Goal: Check status: Check status

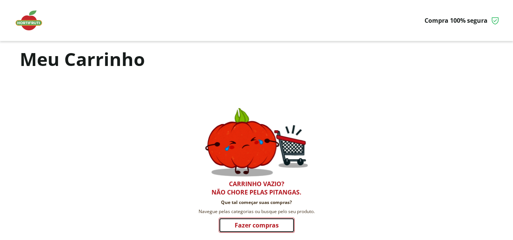
click at [270, 225] on link "Escolher produtos" at bounding box center [257, 225] width 76 height 15
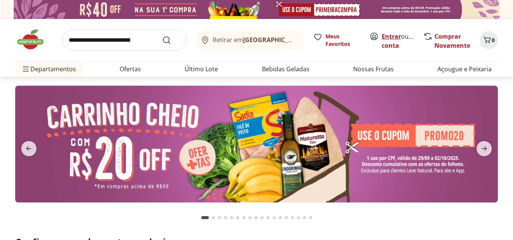
click at [394, 36] on link "Entrar" at bounding box center [390, 36] width 19 height 8
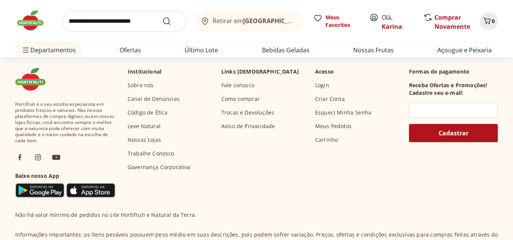
scroll to position [2213, 0]
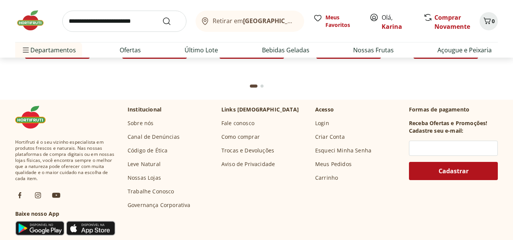
click at [231, 123] on link "Fale conosco" at bounding box center [237, 123] width 33 height 8
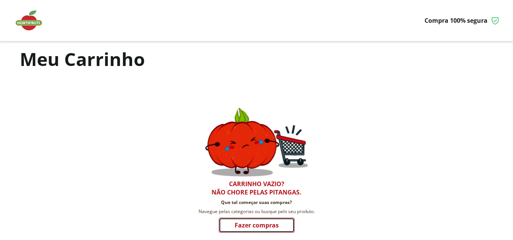
click at [261, 224] on link "Escolher produtos" at bounding box center [257, 225] width 76 height 15
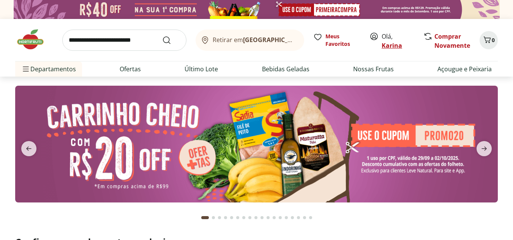
click at [393, 45] on link "Karina" at bounding box center [391, 45] width 20 height 8
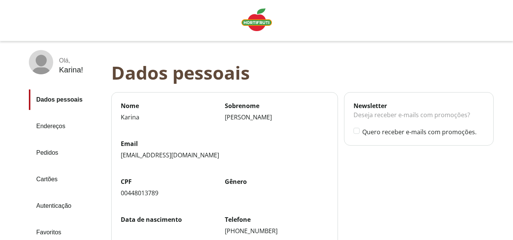
click at [53, 151] on link "Pedidos" at bounding box center [67, 153] width 76 height 20
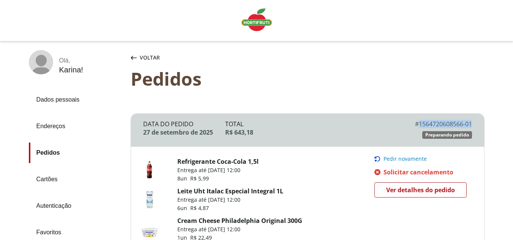
drag, startPoint x: 475, startPoint y: 123, endPoint x: 418, endPoint y: 126, distance: 56.2
click at [418, 126] on div "Data do Pedido 27 de setembro de 2025 Total R$ 643,18 # 1564720608566-01 # SLR-…" at bounding box center [307, 130] width 353 height 33
copy div "1564720608566-01"
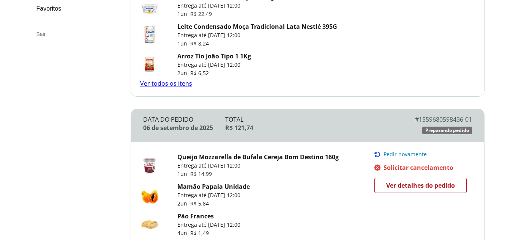
scroll to position [228, 0]
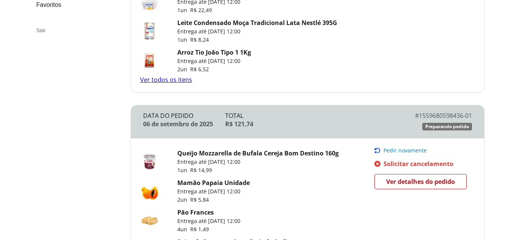
click at [145, 78] on link "Ver todos os itens" at bounding box center [166, 79] width 52 height 8
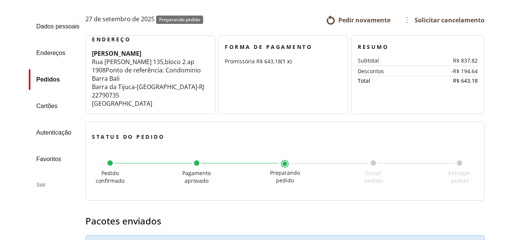
scroll to position [52, 0]
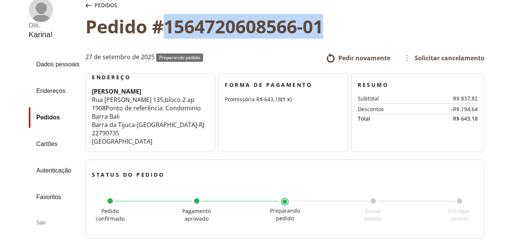
drag, startPoint x: 167, startPoint y: 25, endPoint x: 333, endPoint y: 35, distance: 165.6
click at [333, 35] on div "Pedido #1564720608566-01" at bounding box center [284, 26] width 398 height 21
copy div "1564720608566-01"
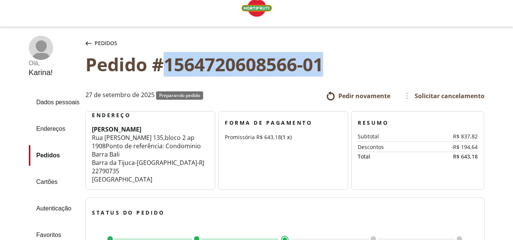
scroll to position [128, 0]
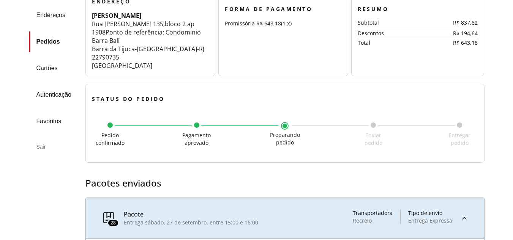
click at [41, 148] on div "Sair" at bounding box center [54, 147] width 51 height 18
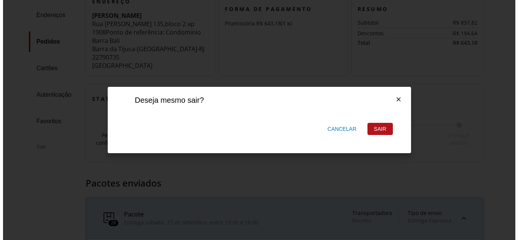
scroll to position [0, 0]
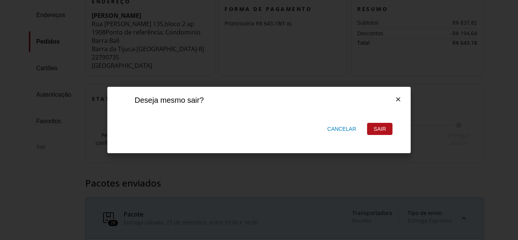
click at [379, 128] on div "Sair" at bounding box center [380, 128] width 25 height 11
